Goal: Task Accomplishment & Management: Complete application form

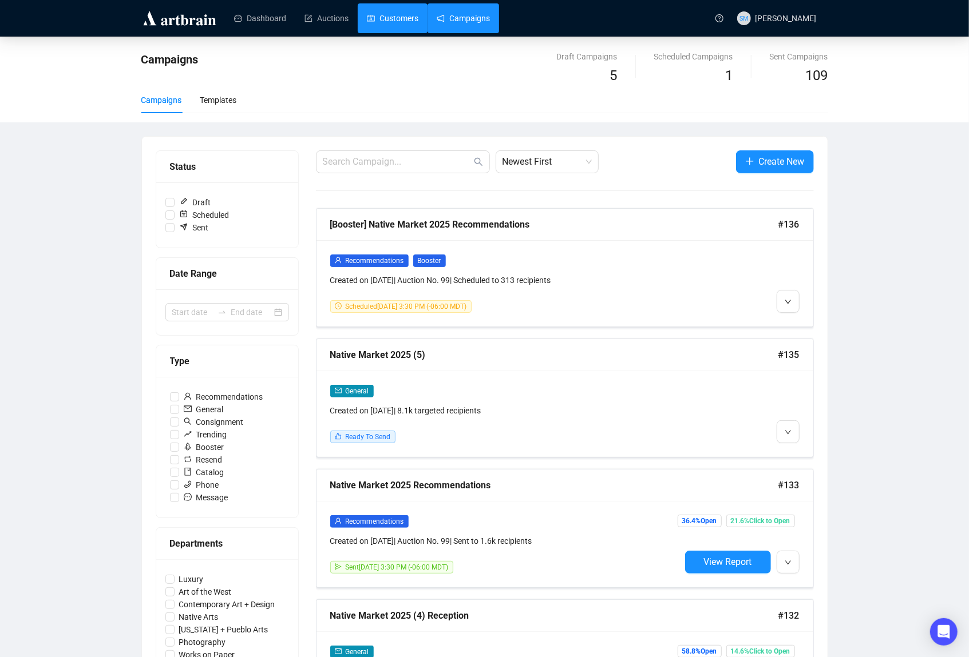
click at [386, 21] on link "Customers" at bounding box center [392, 18] width 51 height 30
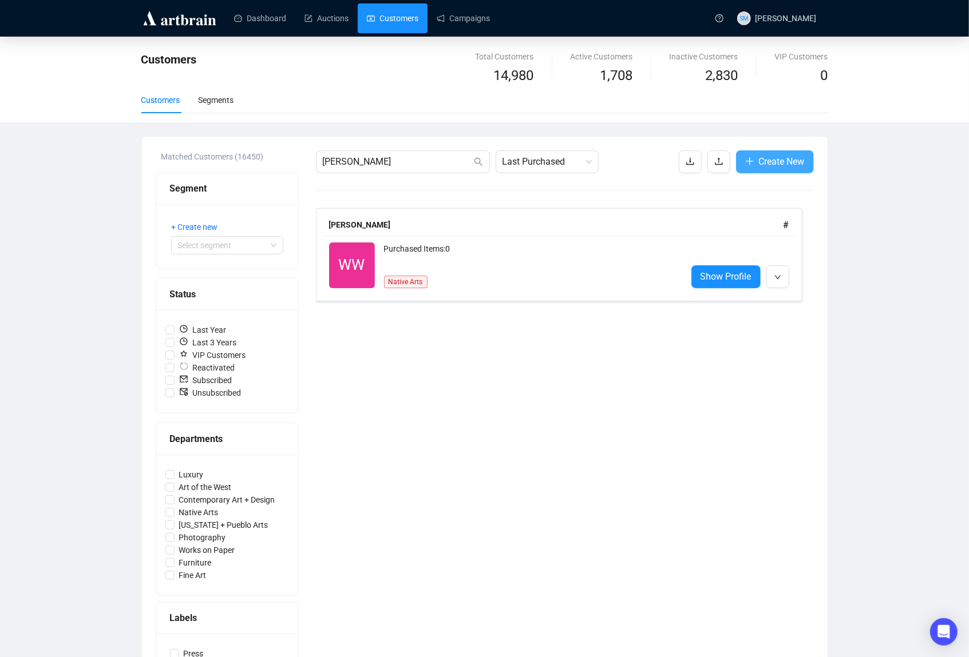
click at [799, 161] on span "Create New" at bounding box center [782, 161] width 46 height 14
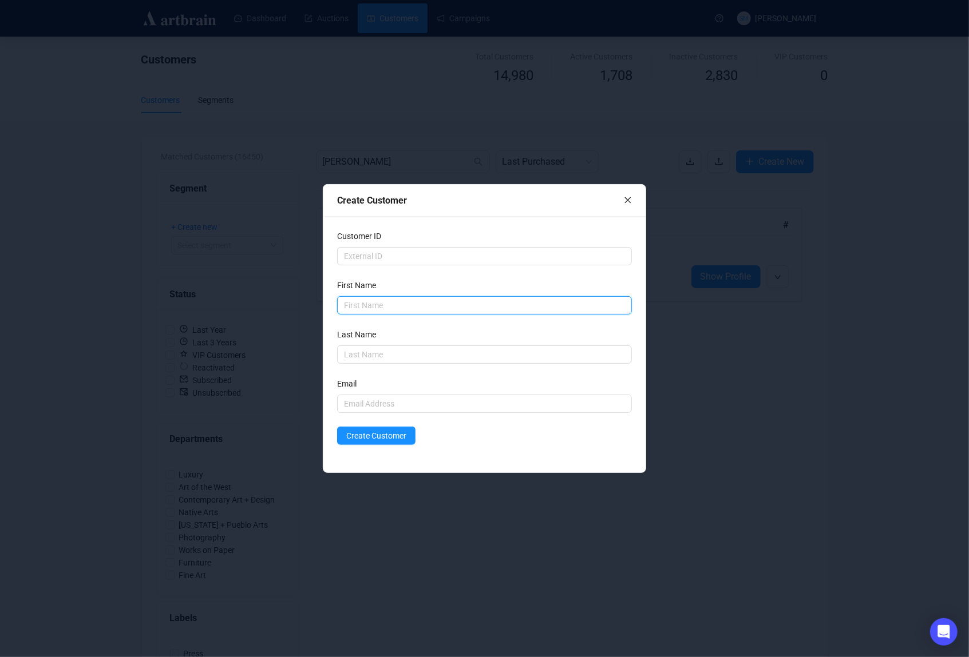
click at [371, 302] on input "text" at bounding box center [484, 305] width 294 height 18
type input "GE"
click at [344, 324] on form "Customer ID First Name GE Last Name Email Create Customer" at bounding box center [484, 337] width 294 height 215
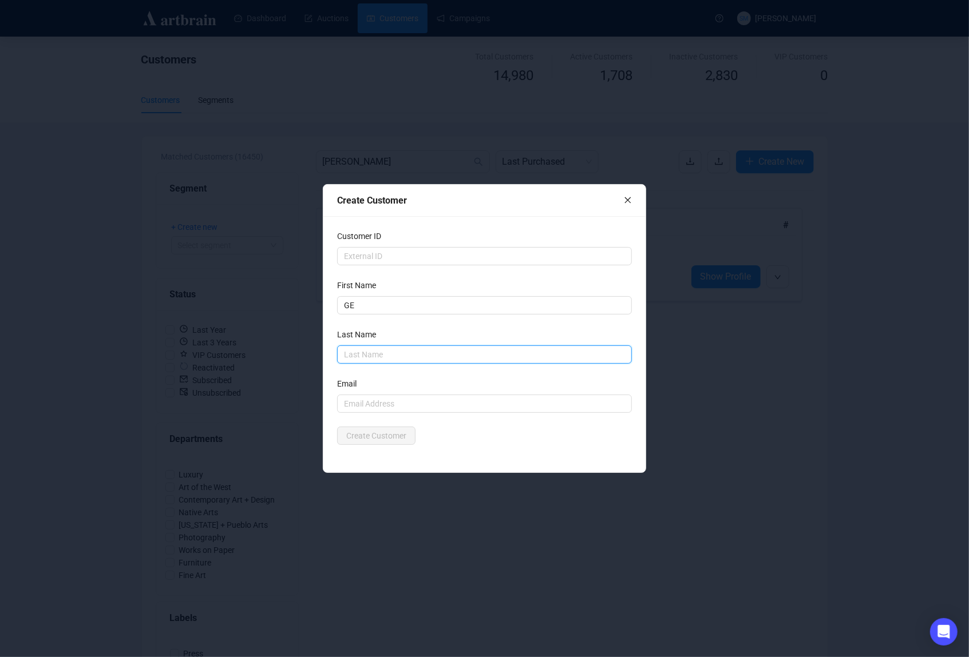
click at [360, 354] on input "text" at bounding box center [484, 355] width 294 height 18
type input "[PERSON_NAME]"
click at [391, 406] on input "text" at bounding box center [484, 404] width 294 height 18
type input "[EMAIL_ADDRESS][DOMAIN_NAME]"
click at [463, 432] on div "Create Customer" at bounding box center [484, 436] width 294 height 18
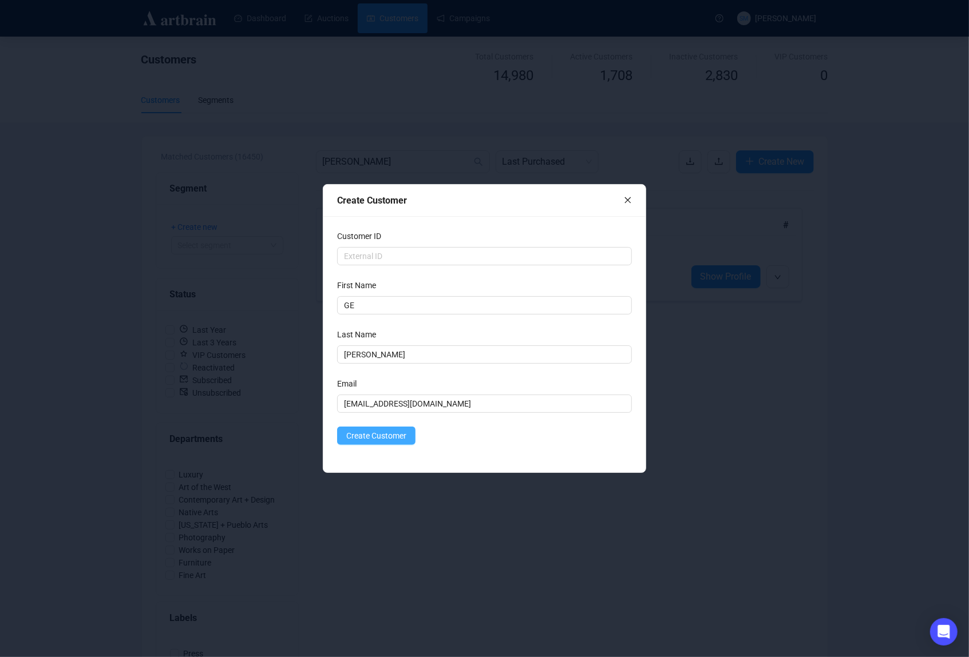
click at [359, 437] on span "Create Customer" at bounding box center [376, 436] width 60 height 13
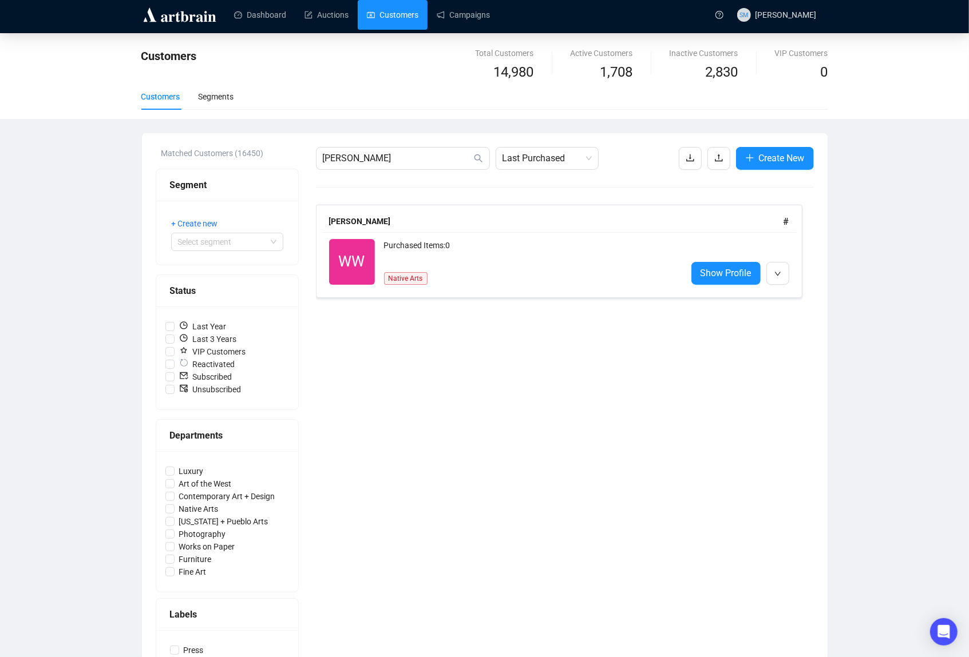
scroll to position [6, 0]
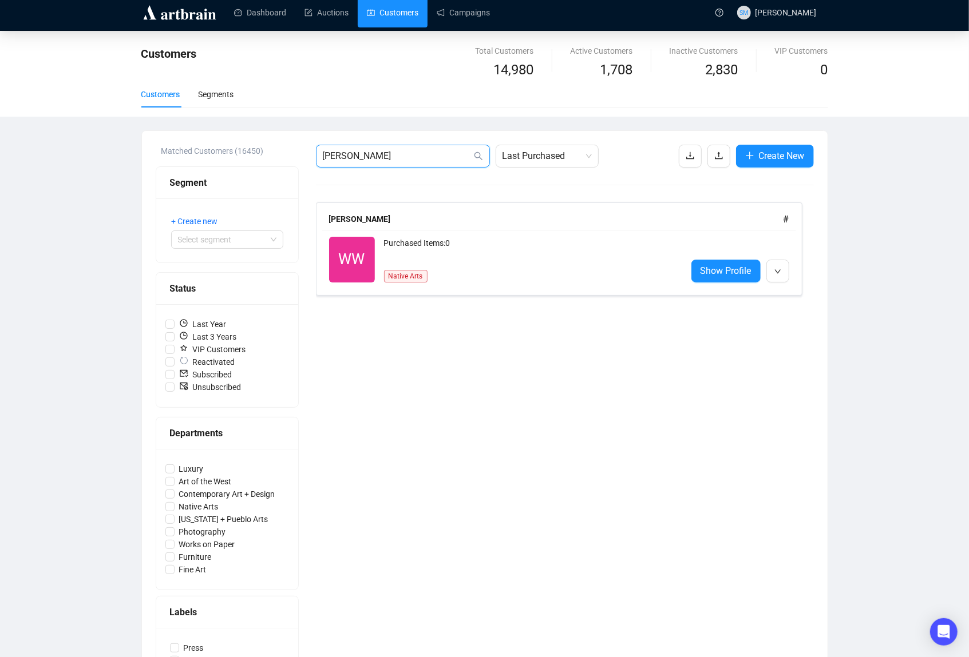
click at [406, 154] on input "[PERSON_NAME]" at bounding box center [397, 156] width 149 height 14
drag, startPoint x: 363, startPoint y: 153, endPoint x: 290, endPoint y: 150, distance: 73.3
click at [290, 150] on div "Matched Customers (16450) Segment + Create new Select segment Status Last Year …" at bounding box center [485, 562] width 658 height 835
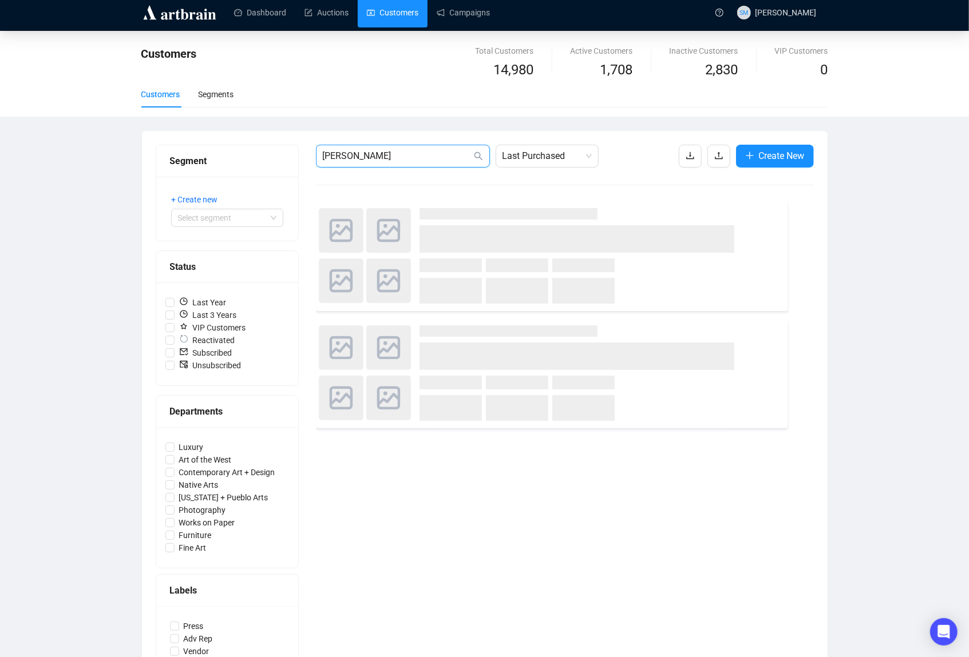
type input "[PERSON_NAME]"
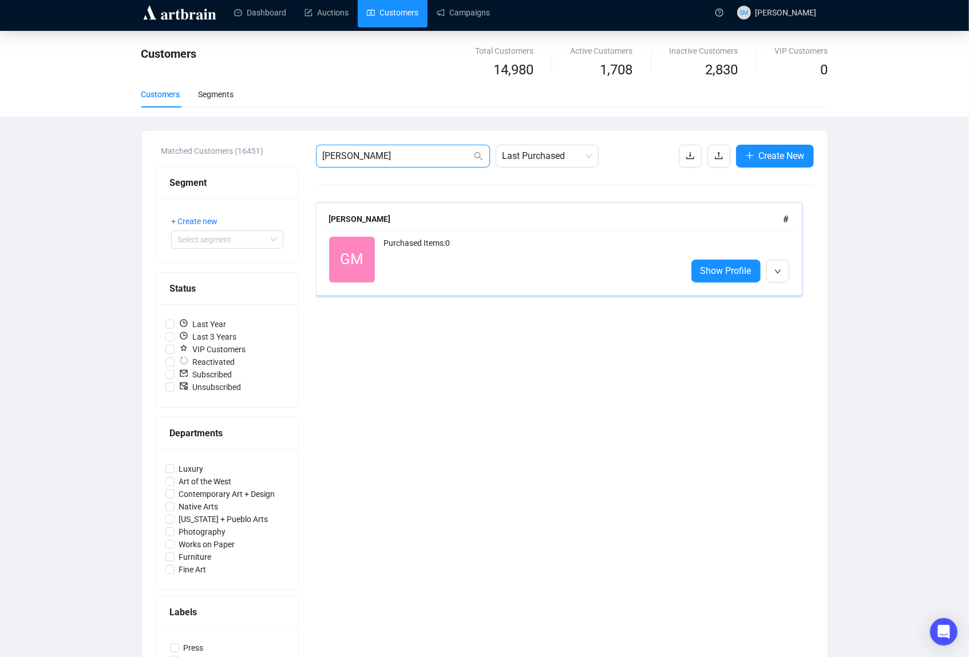
scroll to position [8, 0]
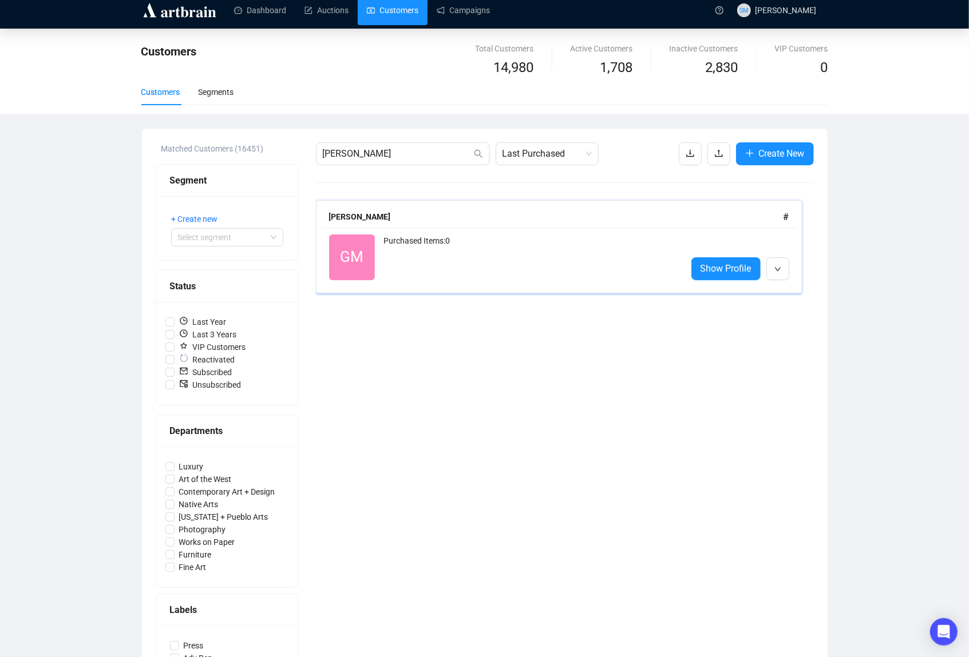
click at [373, 247] on span "GM" at bounding box center [352, 258] width 46 height 46
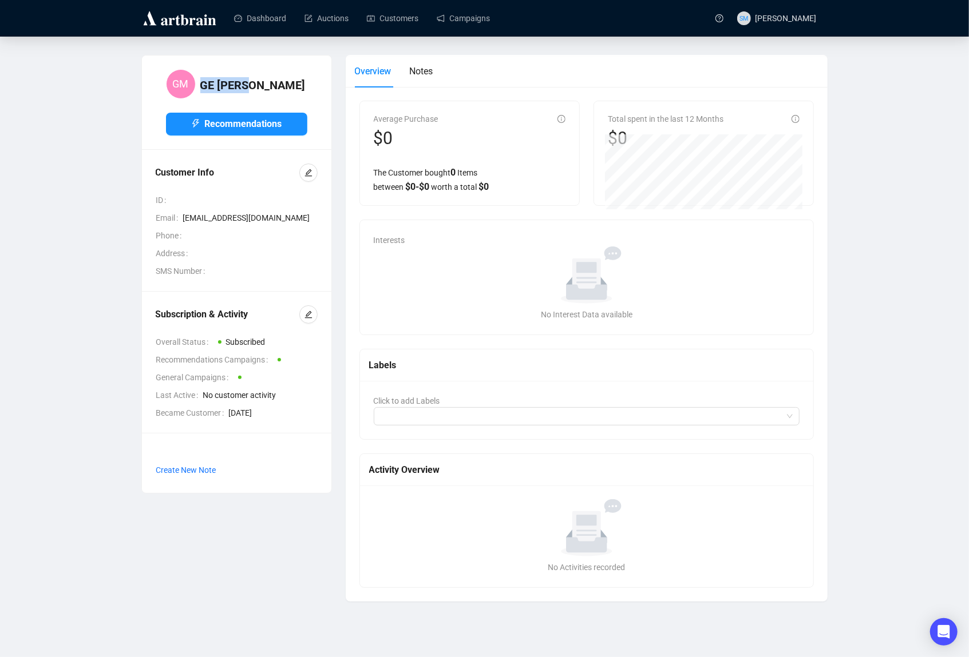
drag, startPoint x: 241, startPoint y: 85, endPoint x: 202, endPoint y: 84, distance: 39.5
click at [202, 84] on div "GM [PERSON_NAME]" at bounding box center [236, 84] width 141 height 30
copy h4 "[PERSON_NAME]"
click at [306, 172] on icon "edit" at bounding box center [308, 173] width 8 height 8
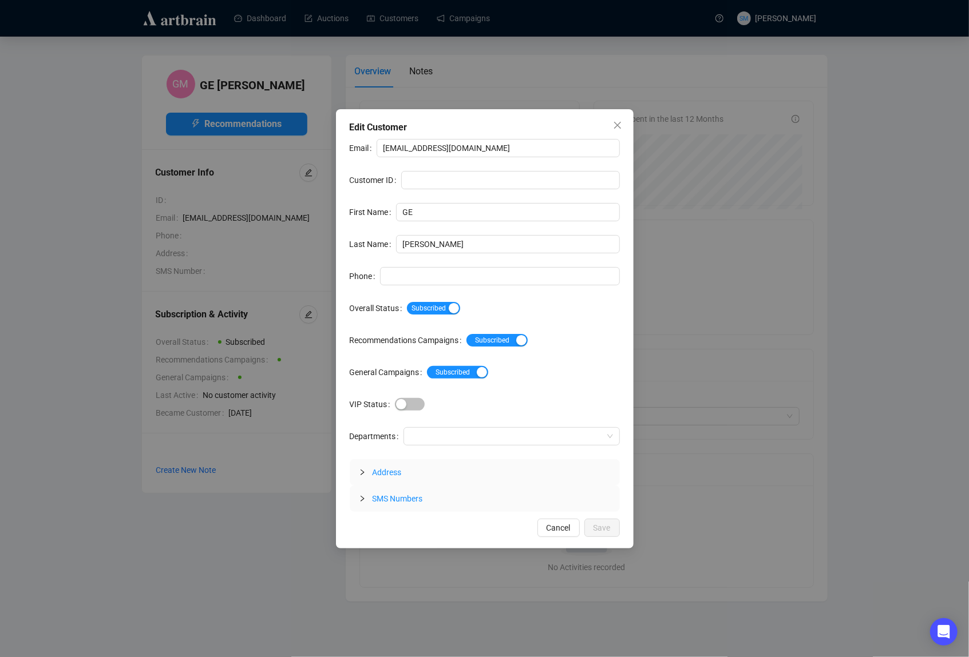
click at [409, 290] on div "Email [EMAIL_ADDRESS][DOMAIN_NAME] Customer ID First Name GE Last Name [PERSON_…" at bounding box center [485, 325] width 270 height 373
click at [409, 277] on input "Phone" at bounding box center [500, 276] width 240 height 18
click at [450, 432] on div at bounding box center [506, 437] width 200 height 16
type input "[PHONE_NUMBER] (809?)"
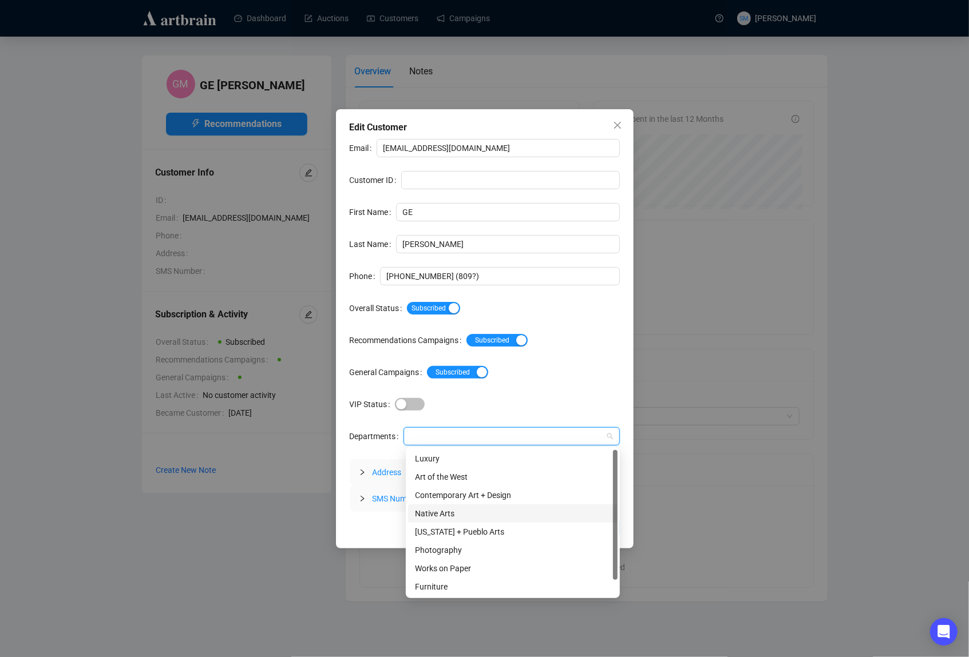
scroll to position [1, 0]
click at [543, 398] on div "VIP" at bounding box center [507, 404] width 225 height 13
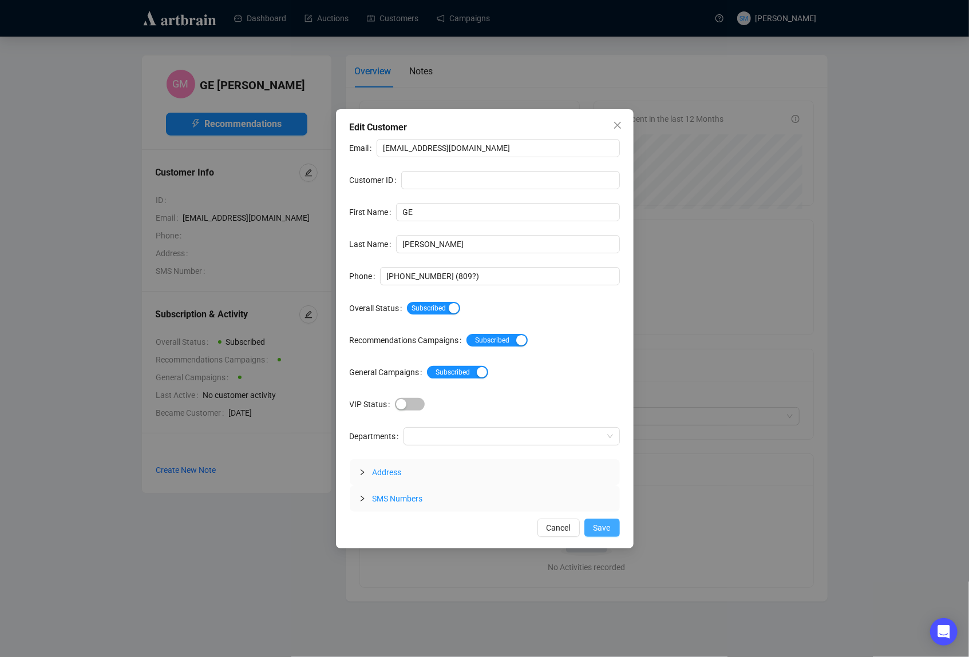
click at [613, 524] on button "Save" at bounding box center [601, 528] width 35 height 18
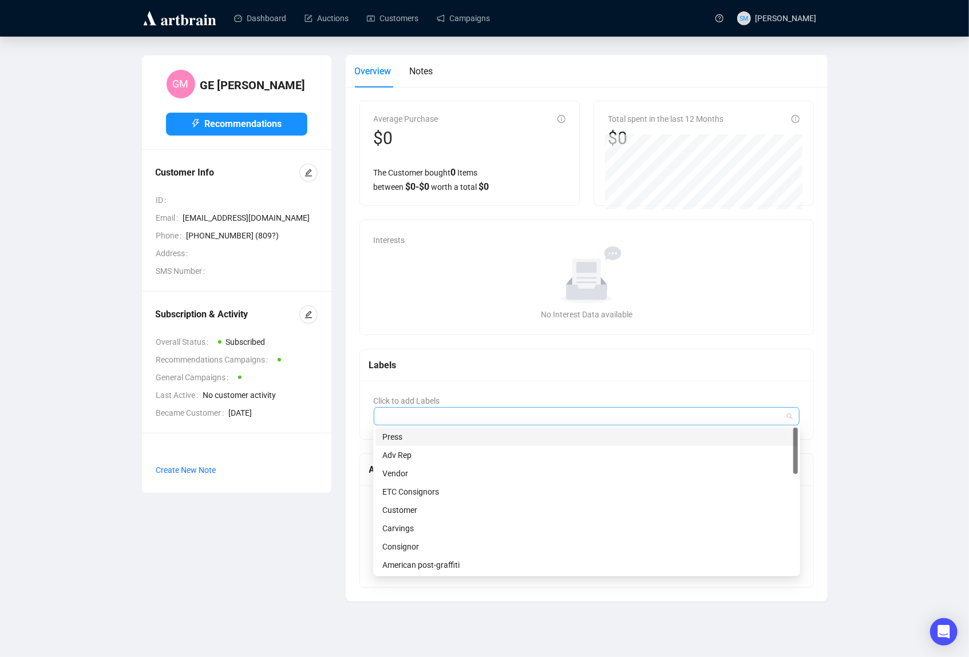
click at [495, 411] on div at bounding box center [581, 417] width 410 height 16
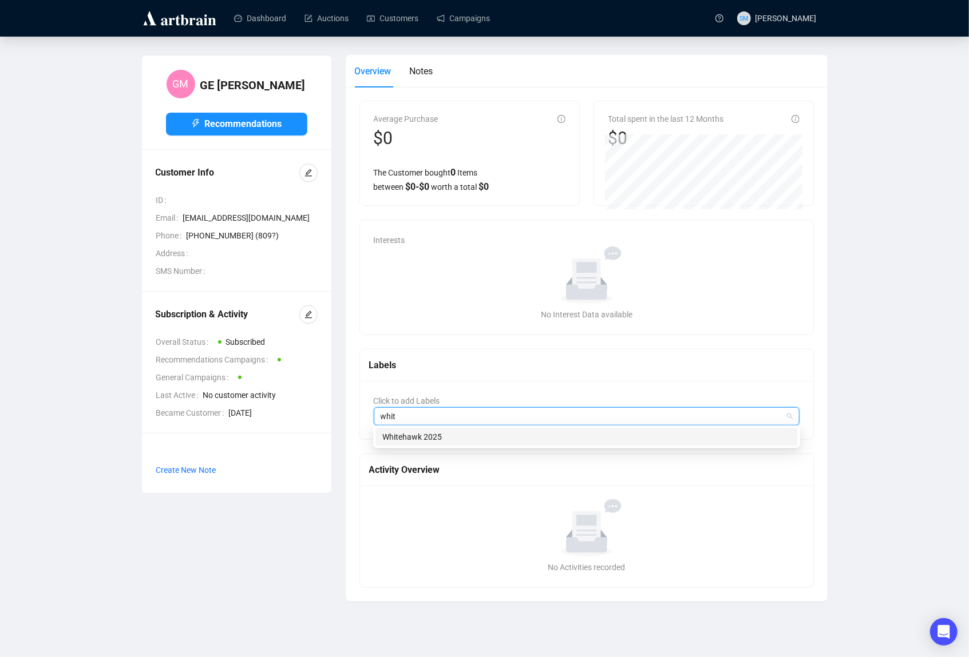
type input "white"
click at [508, 439] on div "Whitehawk 2025" at bounding box center [586, 437] width 409 height 13
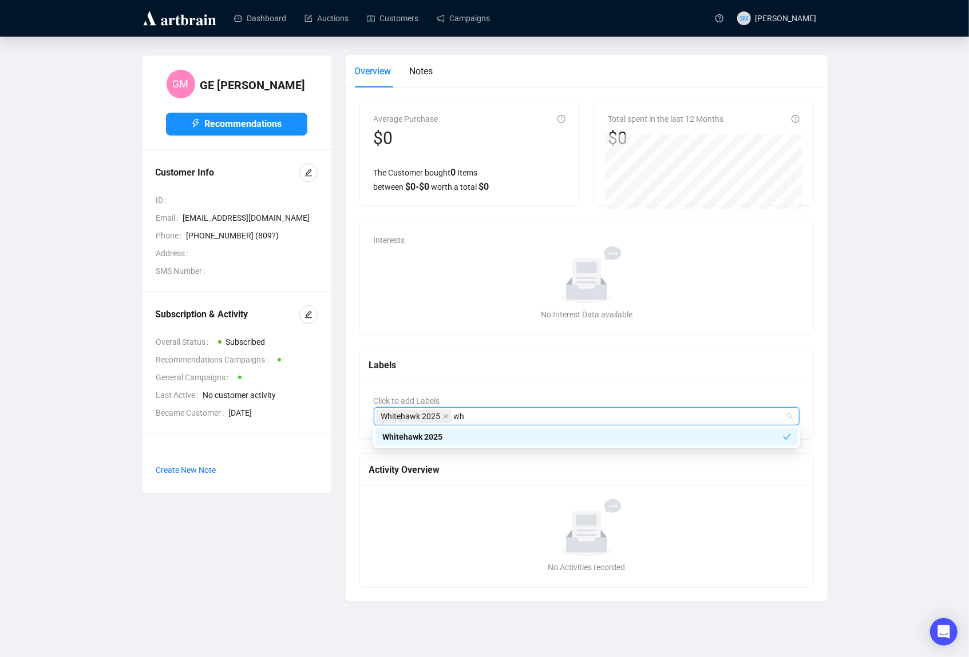
type input "w"
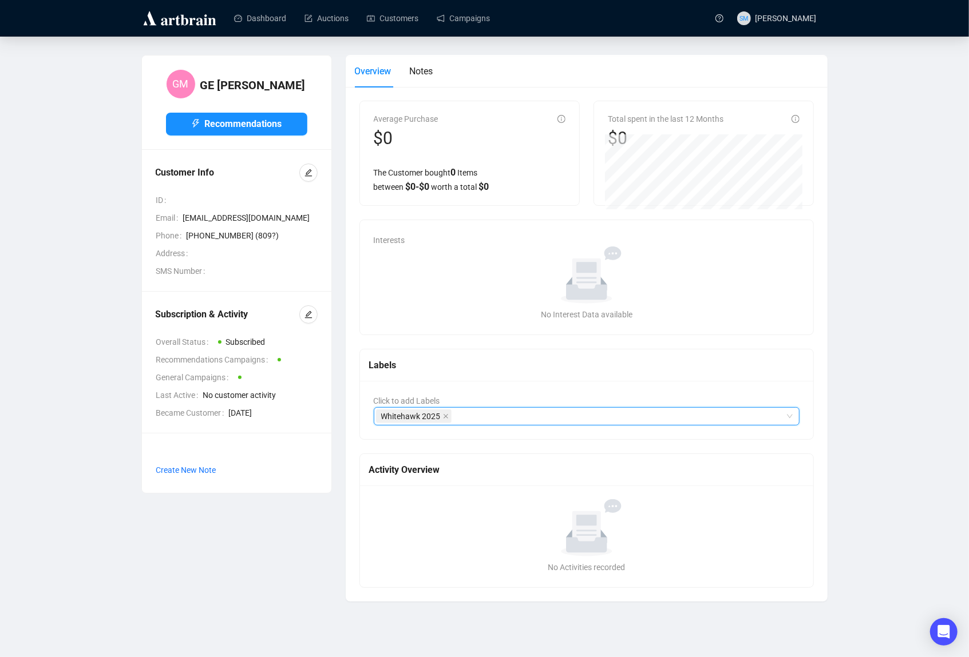
click at [510, 411] on div "Whitehawk 2025" at bounding box center [581, 417] width 410 height 16
type input "Native"
click at [464, 431] on div "Native Market" at bounding box center [586, 437] width 409 height 13
click at [708, 369] on div "Labels" at bounding box center [586, 365] width 435 height 14
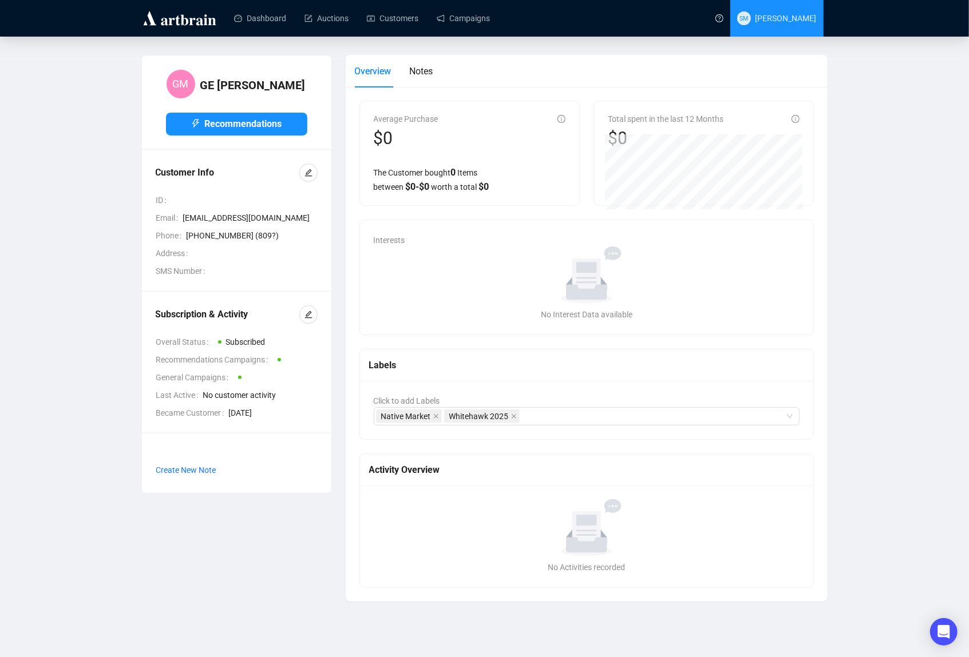
click at [801, 9] on span "SM [PERSON_NAME]" at bounding box center [777, 18] width 80 height 37
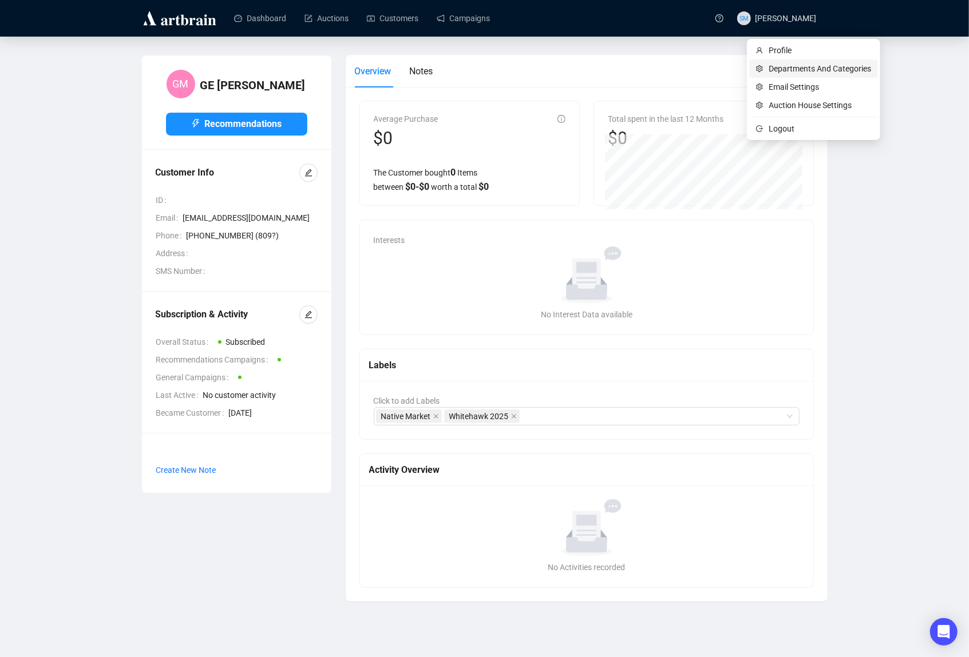
click at [787, 68] on span "Departments And Categories" at bounding box center [819, 68] width 102 height 13
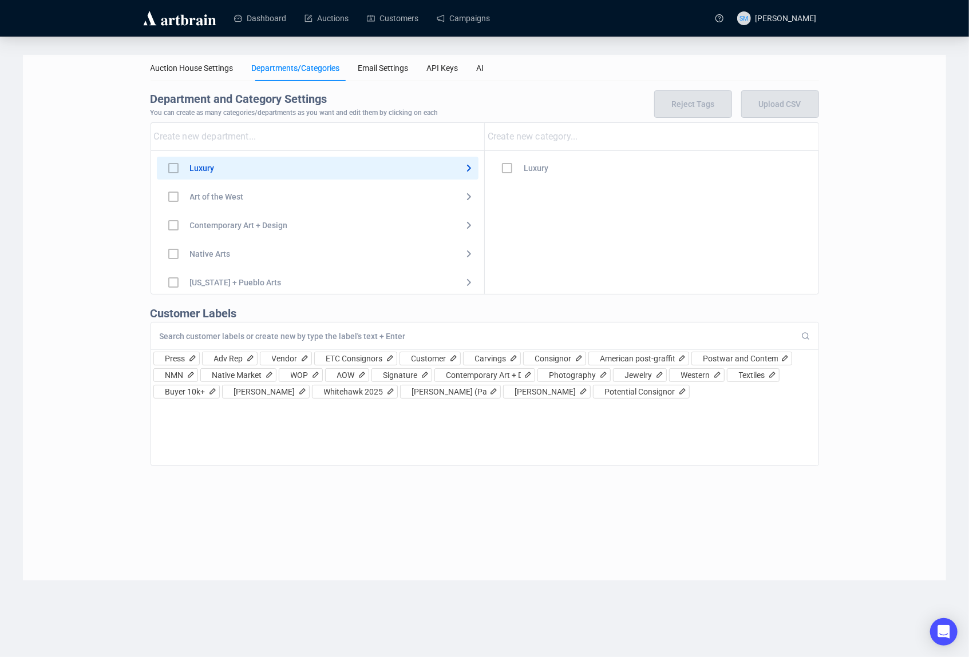
click at [228, 334] on input at bounding box center [478, 336] width 637 height 10
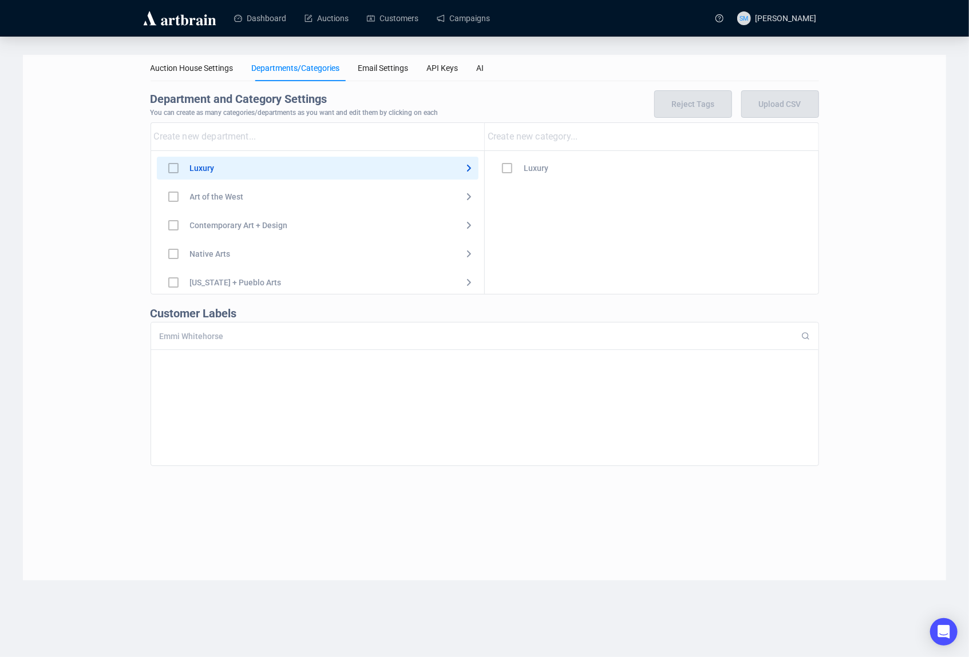
type input "Emmi Whitehorse"
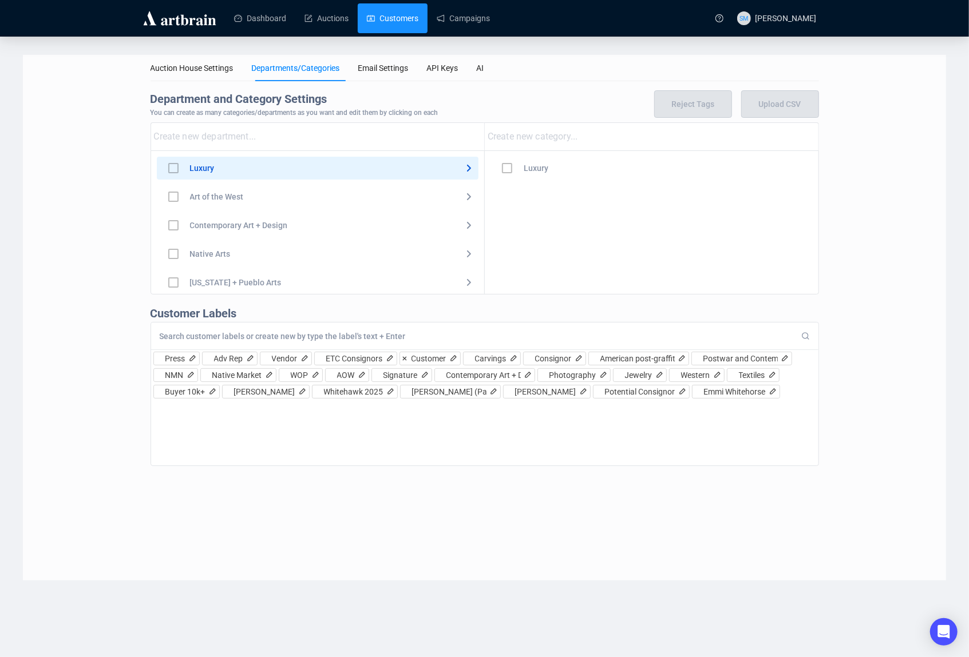
click at [405, 19] on link "Customers" at bounding box center [392, 18] width 51 height 30
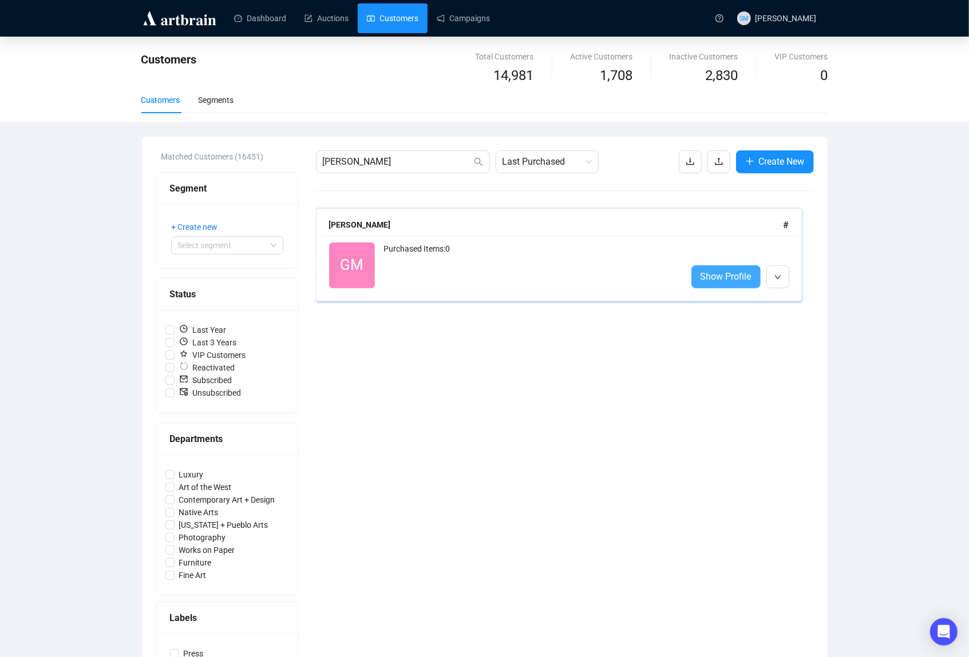
click at [746, 275] on span "Show Profile" at bounding box center [725, 277] width 51 height 14
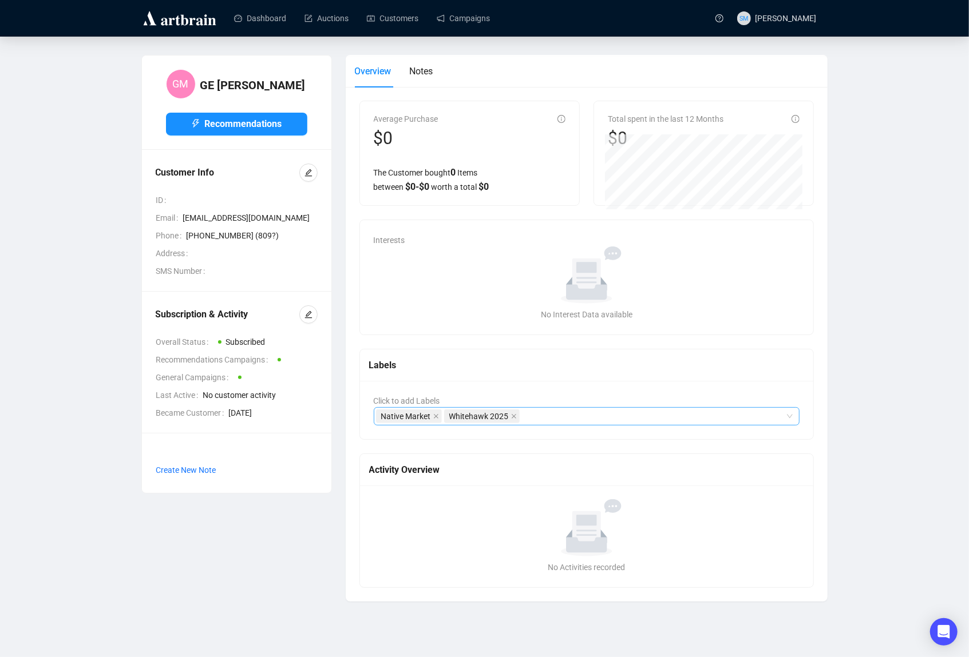
click at [549, 416] on div "Native Market Whitehawk 2025" at bounding box center [581, 417] width 410 height 16
type input "emmi"
click at [464, 439] on div "Emmi Whitehorse" at bounding box center [586, 437] width 409 height 13
click at [774, 325] on div "Interests No data No Interest Data available" at bounding box center [587, 277] width 454 height 114
click at [481, 19] on link "Campaigns" at bounding box center [463, 18] width 53 height 30
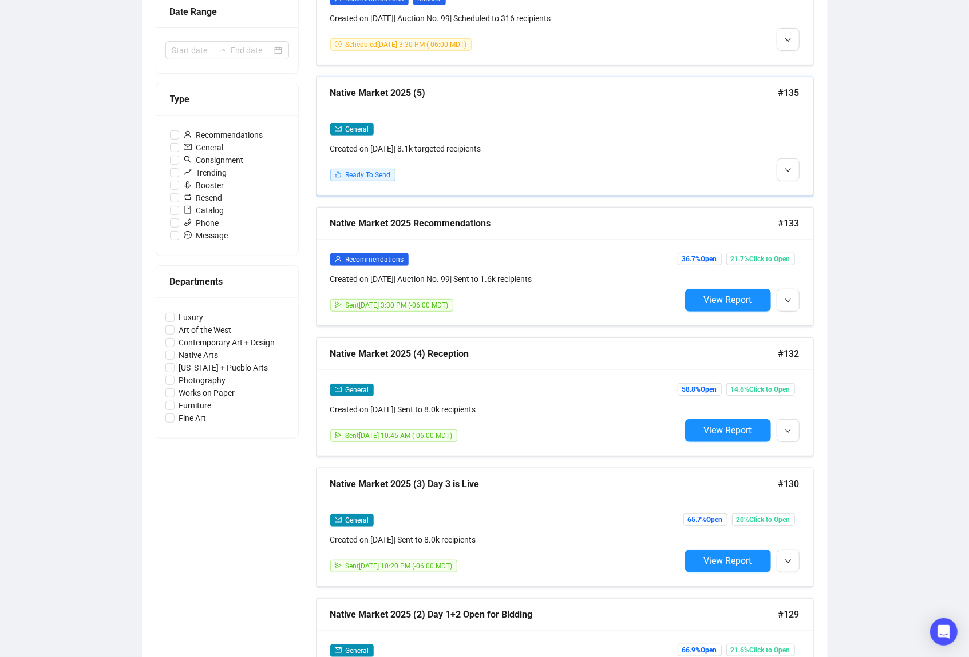
scroll to position [241, 0]
